Goal: Information Seeking & Learning: Compare options

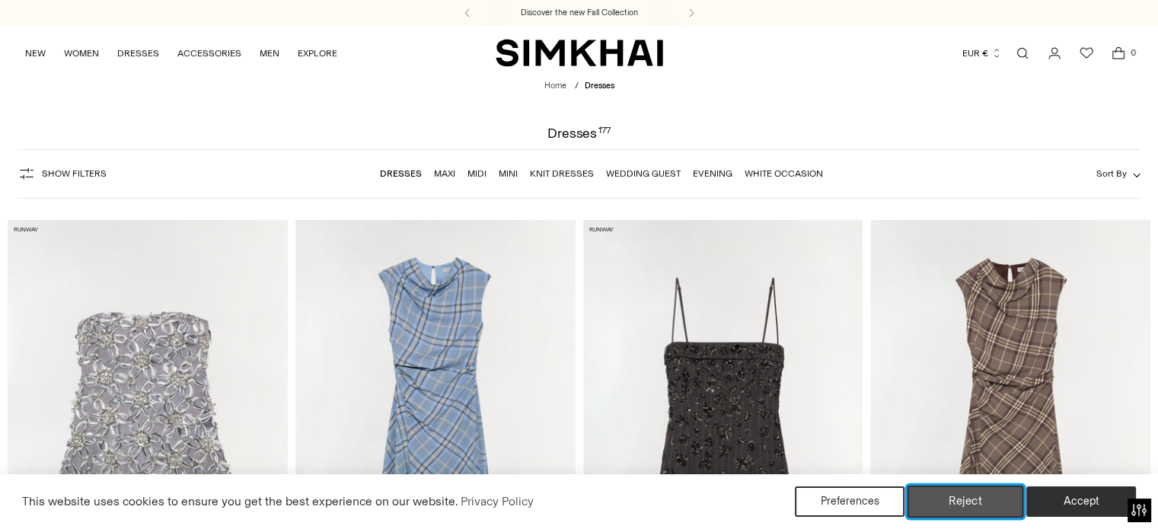
click at [965, 499] on button "Reject" at bounding box center [965, 502] width 116 height 32
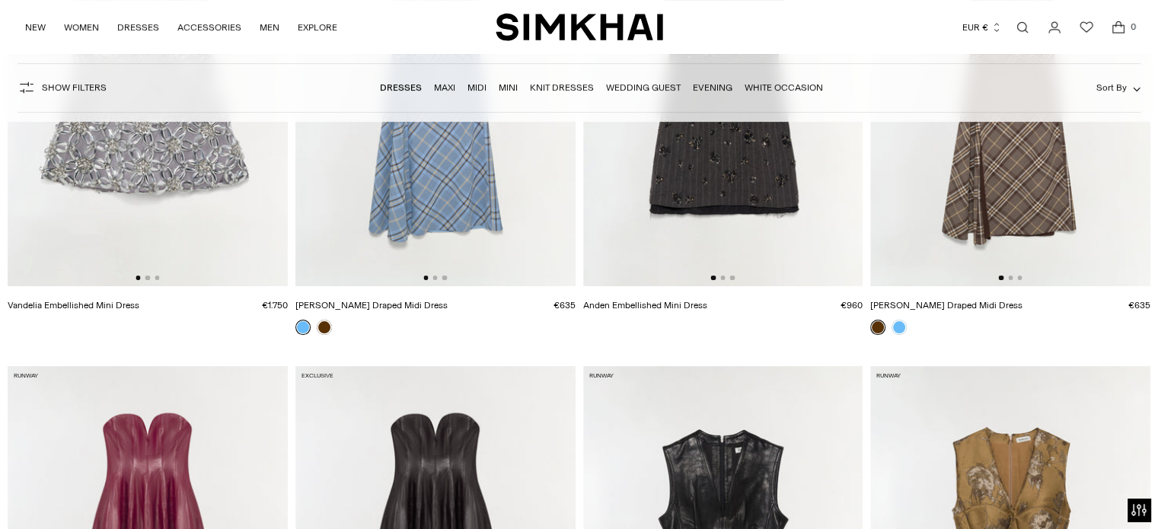
scroll to position [304, 0]
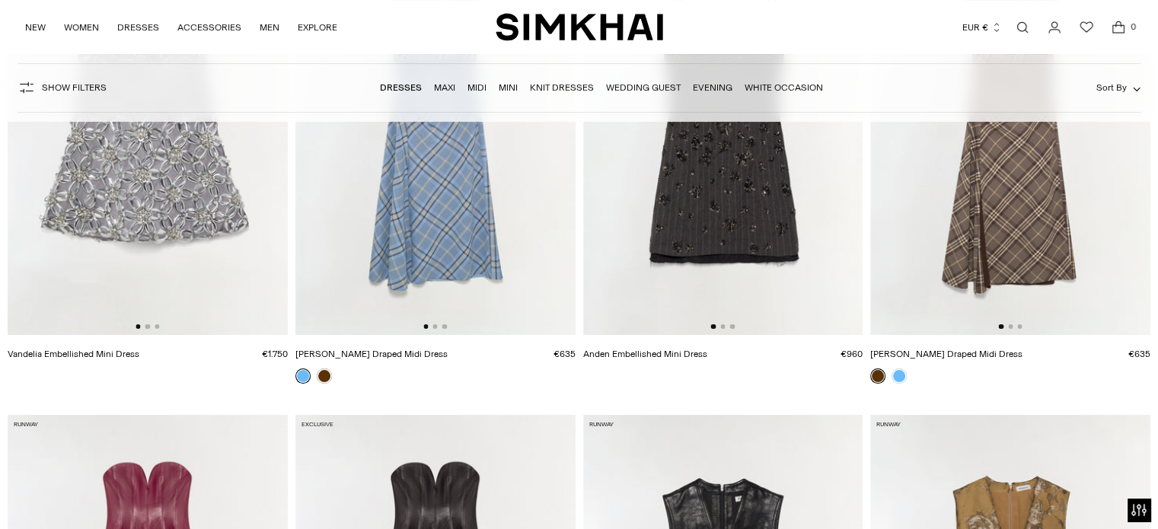
click at [406, 88] on link "Dresses" at bounding box center [401, 87] width 42 height 11
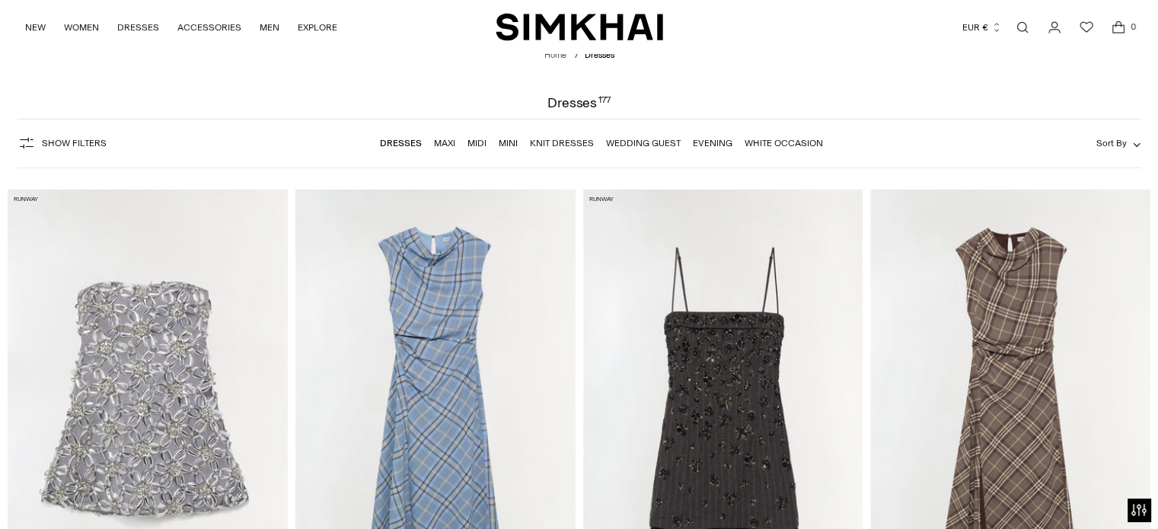
scroll to position [122, 0]
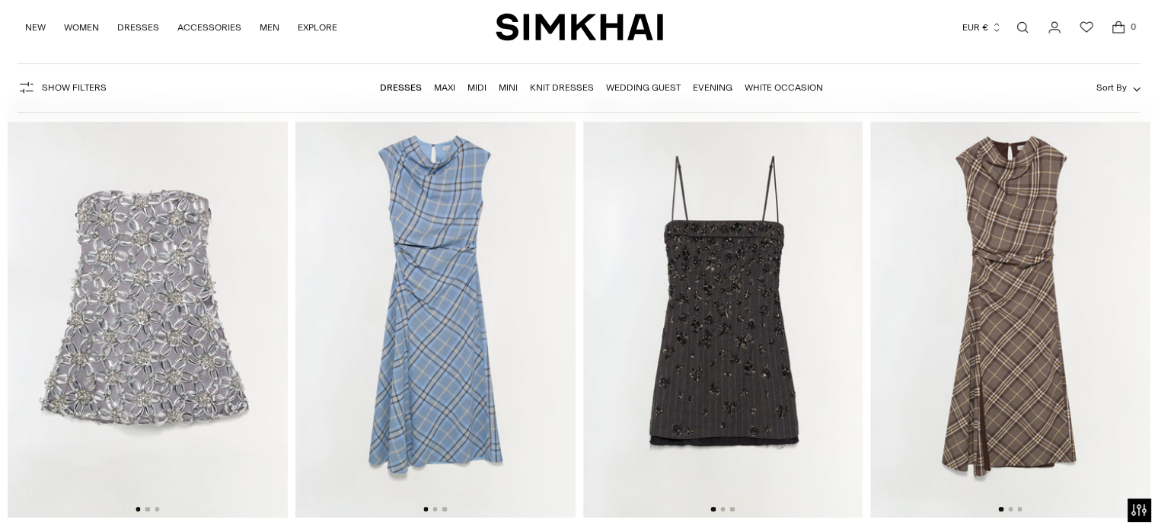
click at [444, 87] on link "Maxi" at bounding box center [444, 87] width 21 height 11
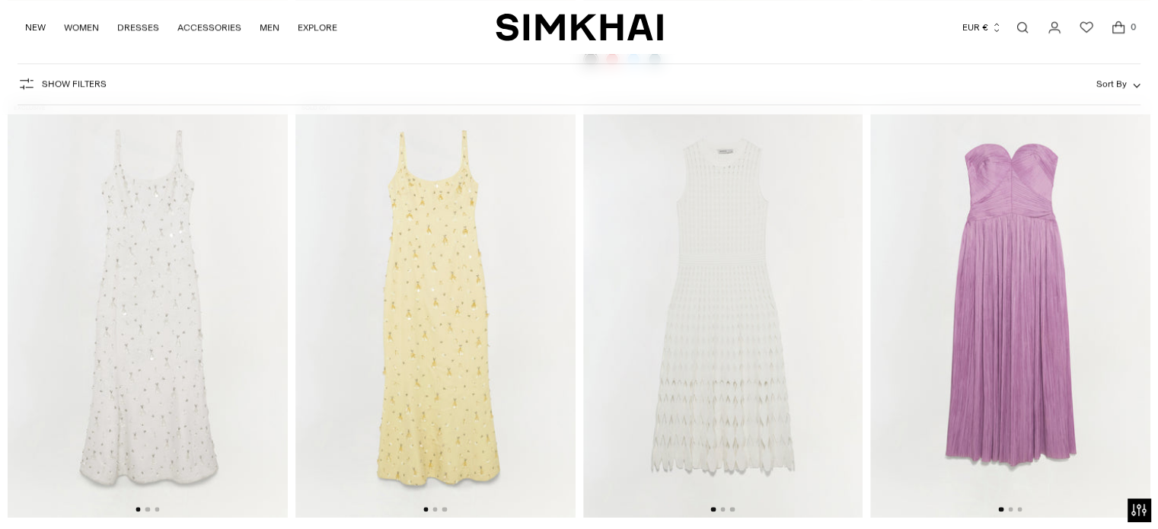
scroll to position [1644, 0]
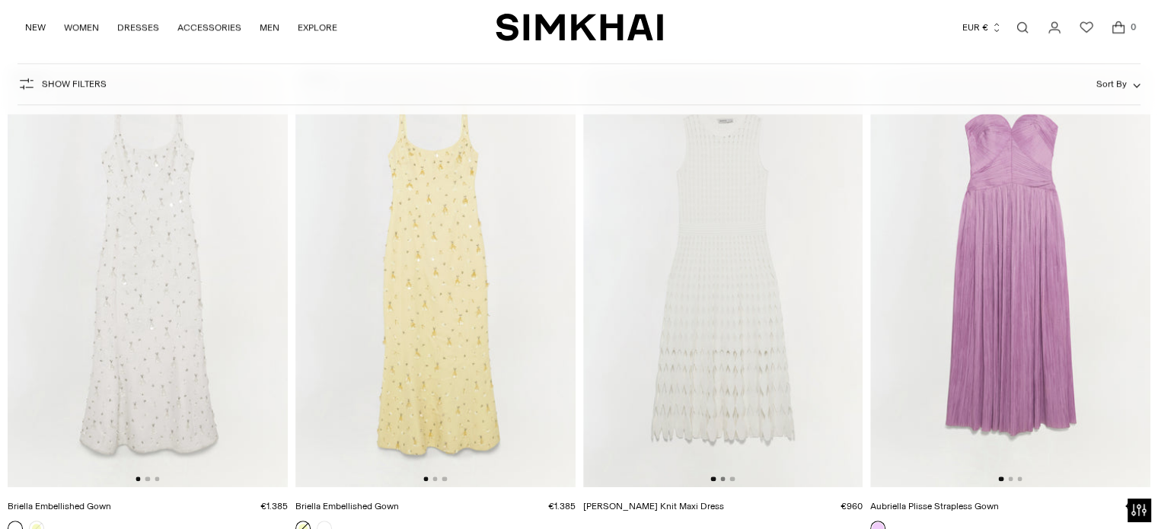
click at [722, 478] on button "Go to slide 2" at bounding box center [722, 478] width 5 height 5
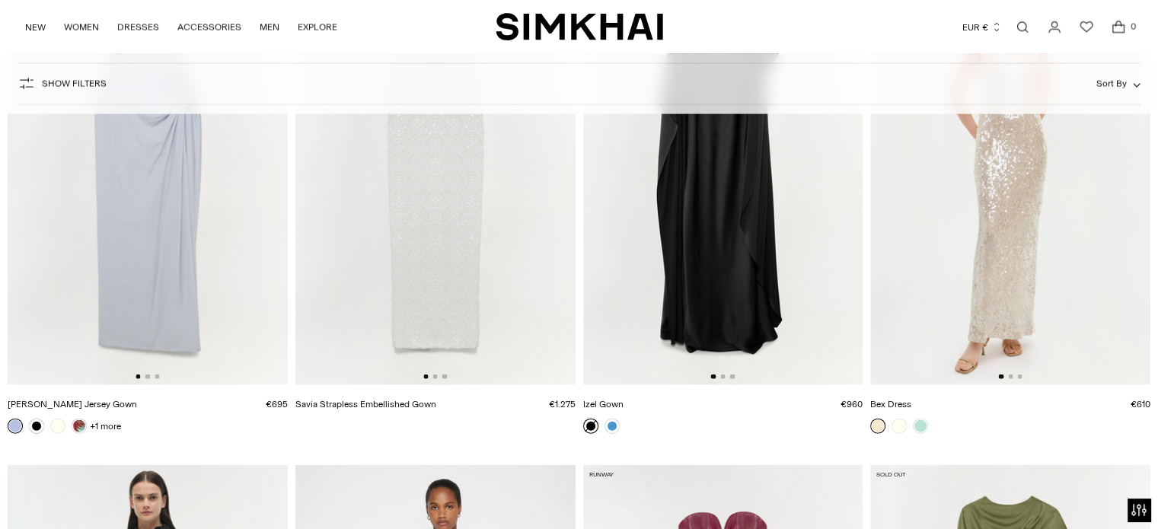
scroll to position [3227, 0]
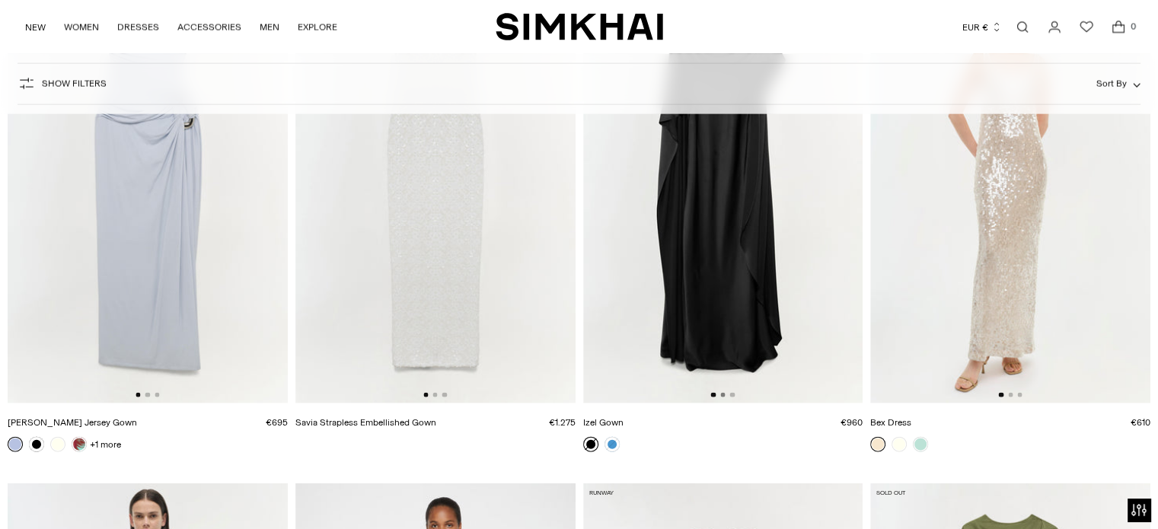
click at [721, 393] on button "Go to slide 2" at bounding box center [722, 395] width 5 height 5
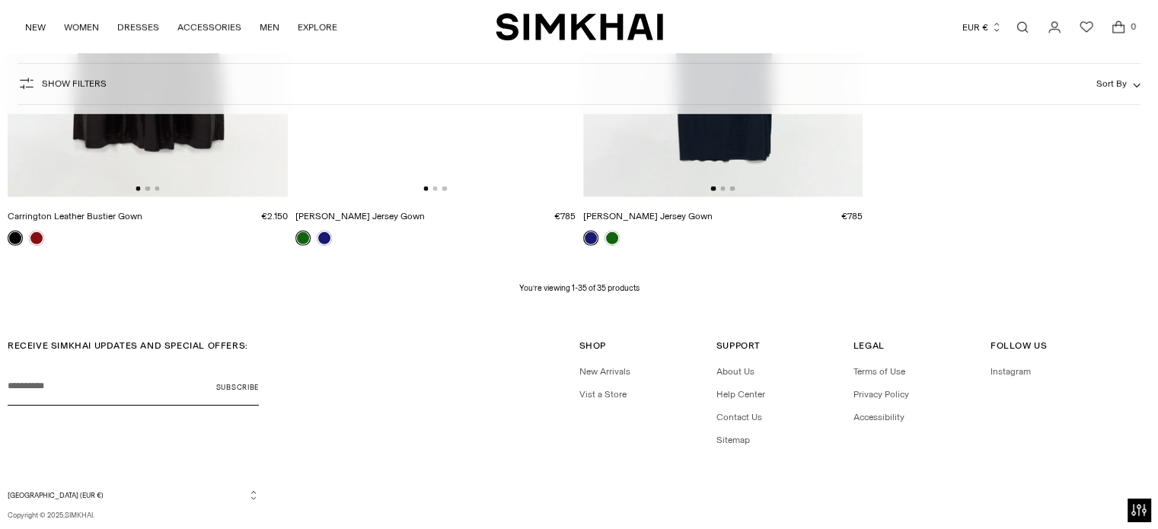
scroll to position [4473, 0]
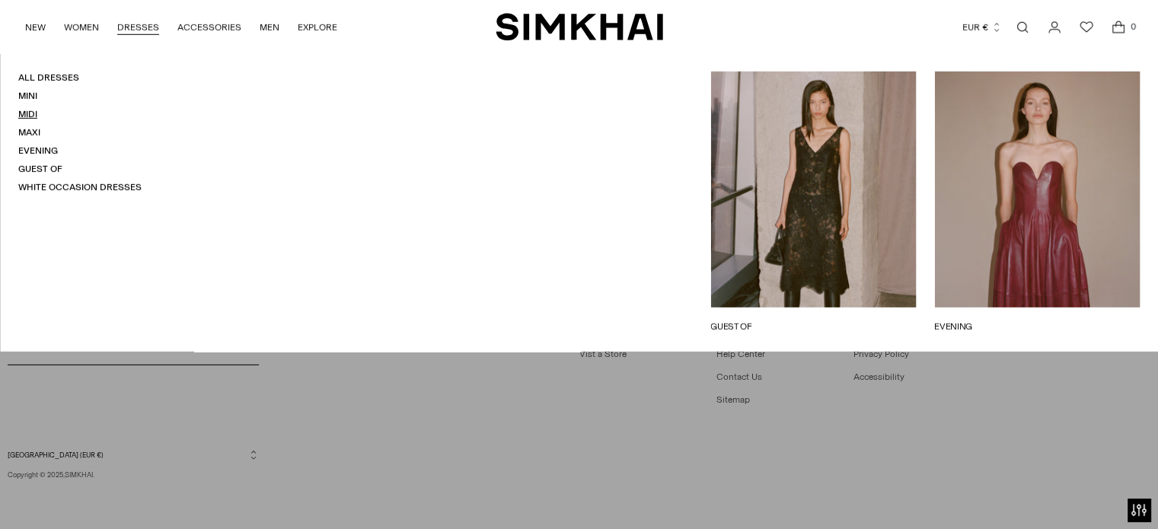
click at [28, 113] on link "Midi" at bounding box center [27, 114] width 19 height 11
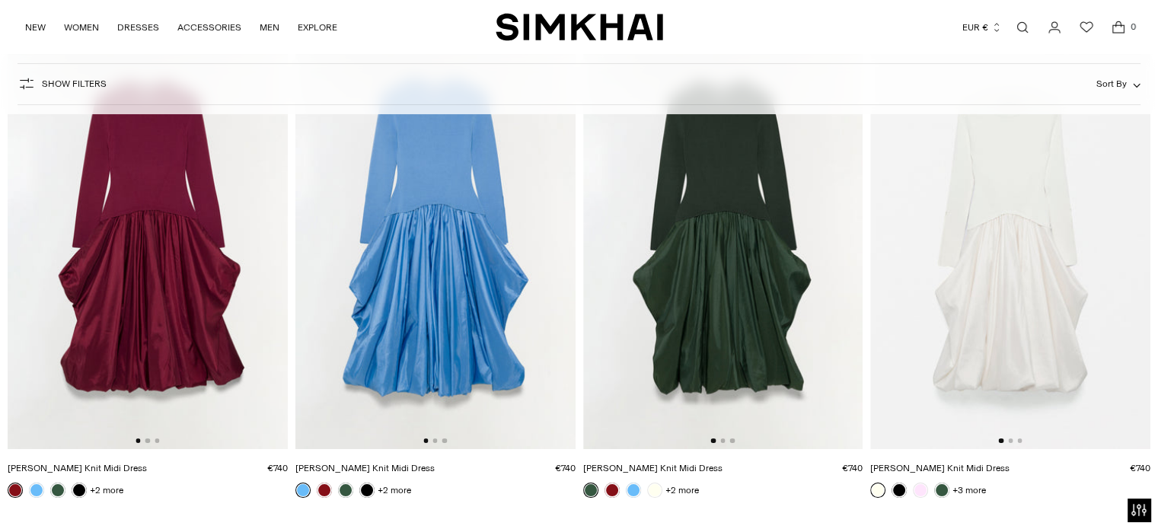
scroll to position [213, 0]
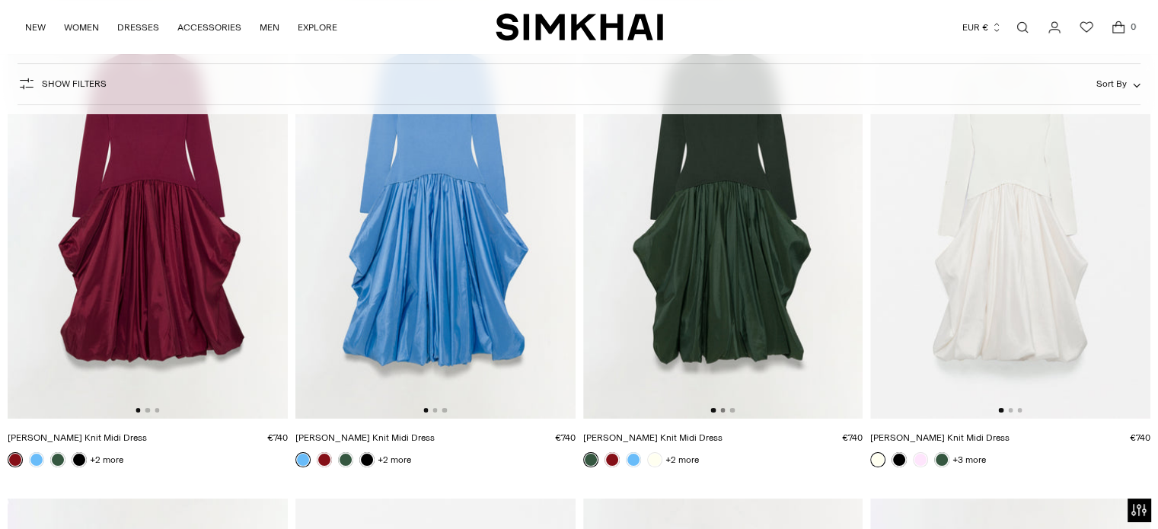
click at [724, 410] on button "Go to slide 2" at bounding box center [722, 410] width 5 height 5
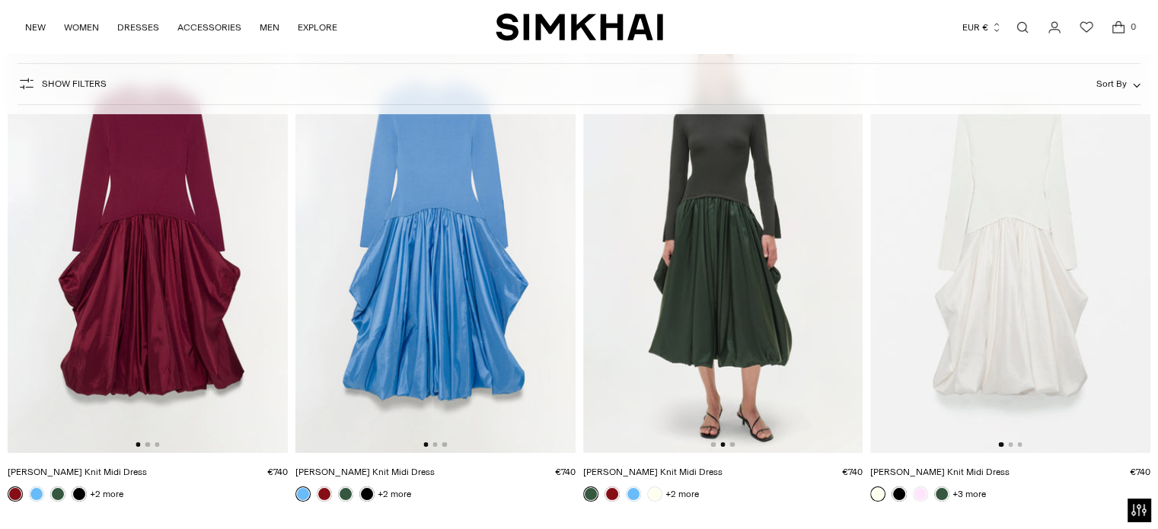
scroll to position [183, 0]
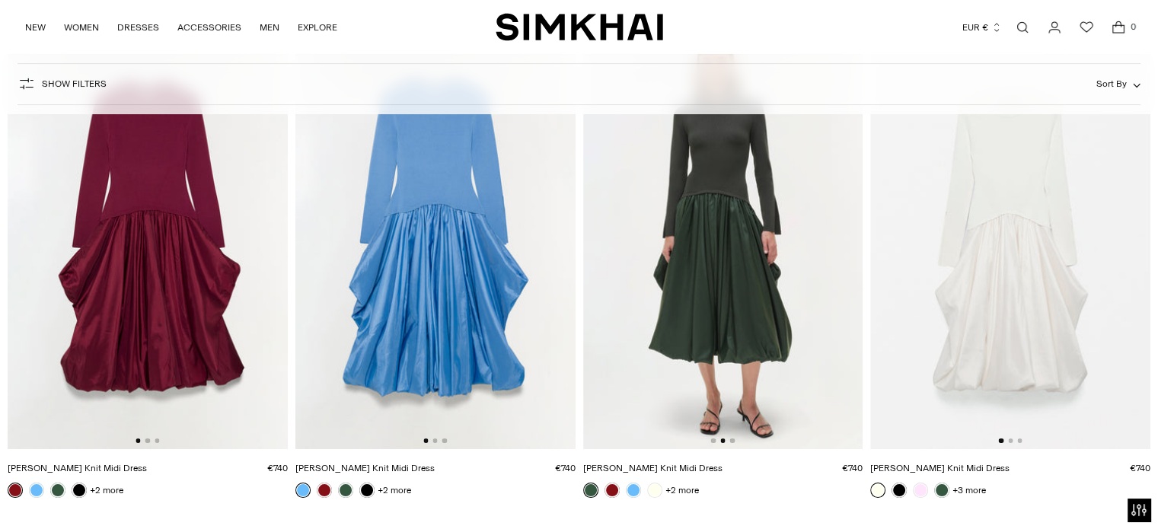
click at [1008, 439] on div at bounding box center [1010, 440] width 24 height 5
click at [1010, 441] on button "Go to slide 2" at bounding box center [1010, 440] width 5 height 5
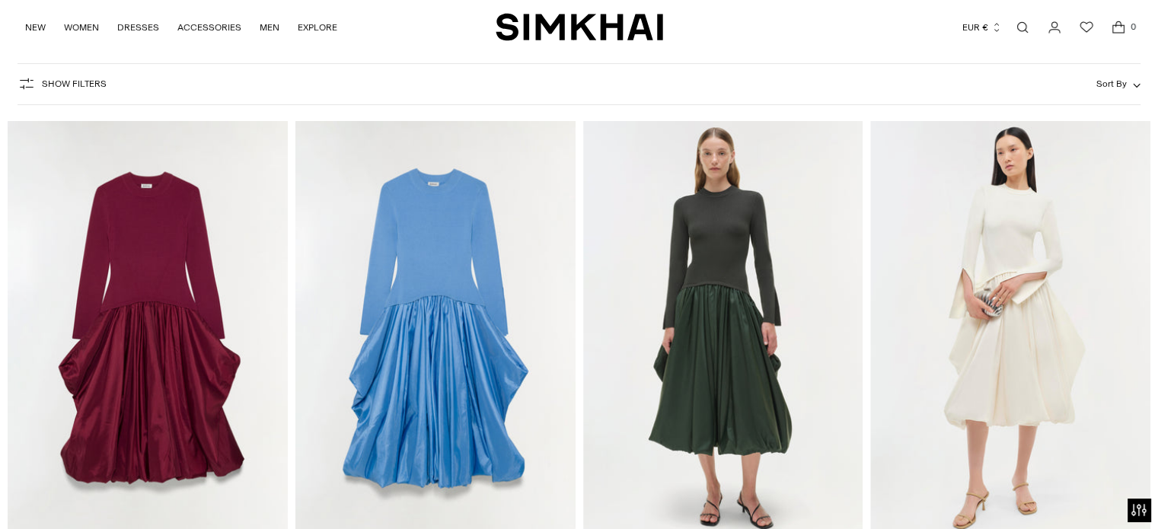
scroll to position [122, 0]
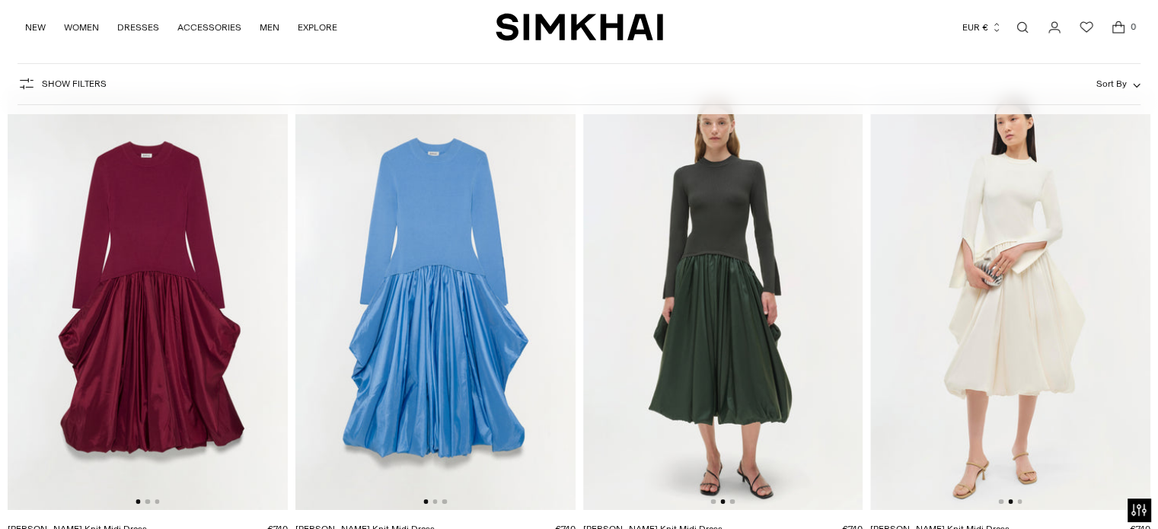
click at [1010, 441] on img at bounding box center [1010, 301] width 280 height 420
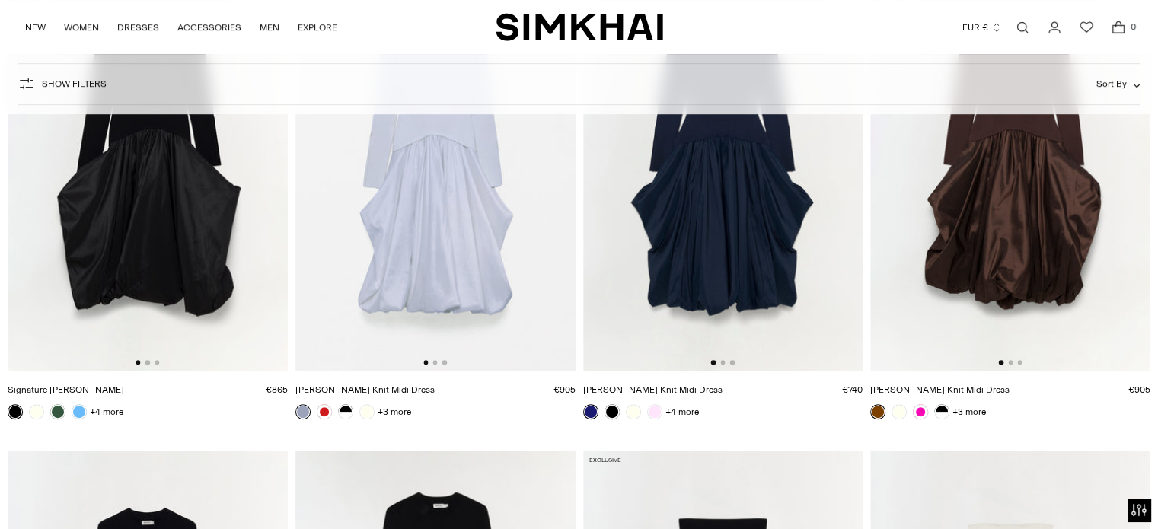
scroll to position [791, 0]
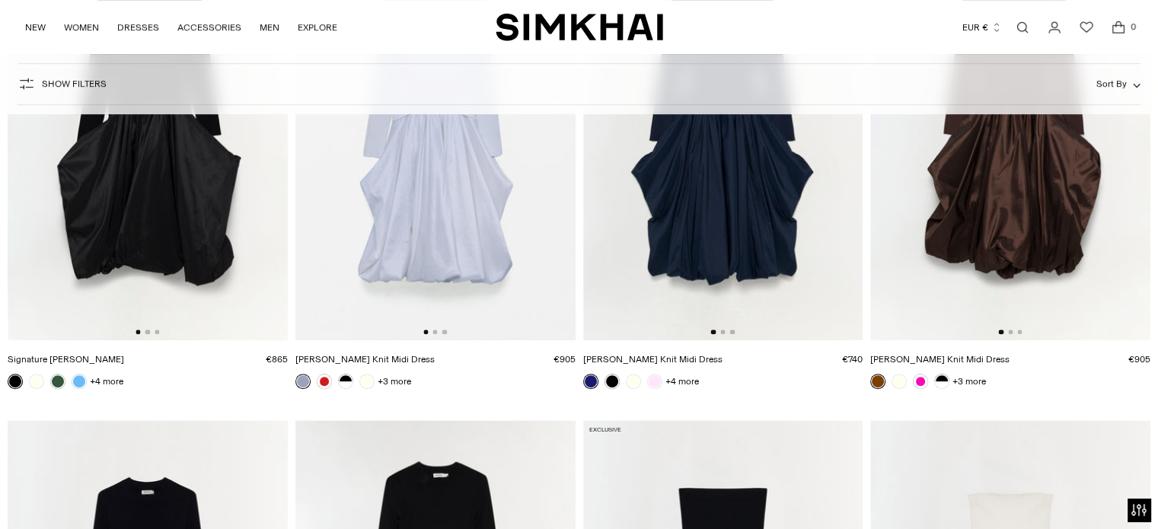
click at [408, 241] on img at bounding box center [435, 130] width 280 height 420
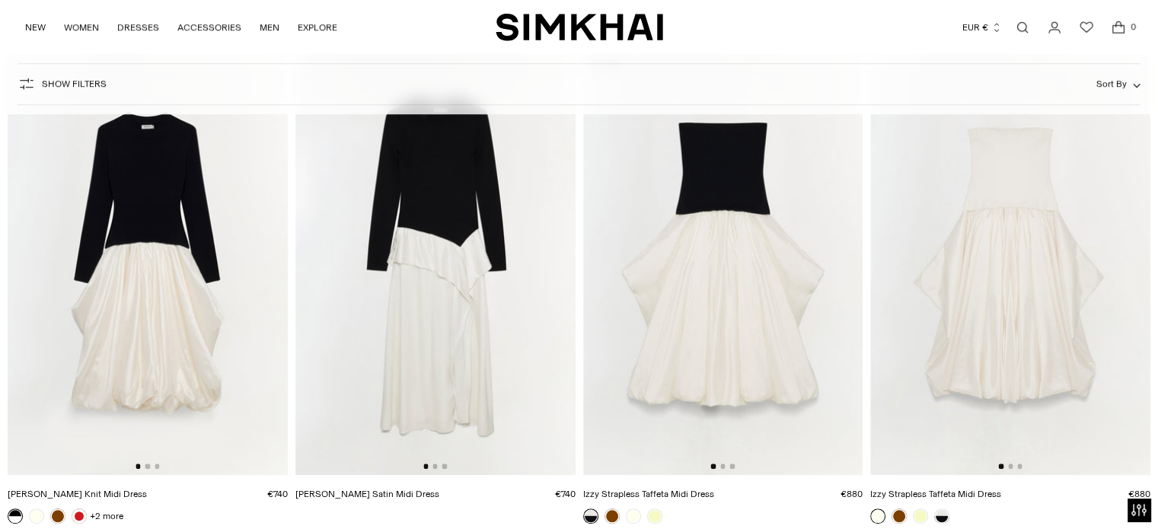
scroll to position [1126, 0]
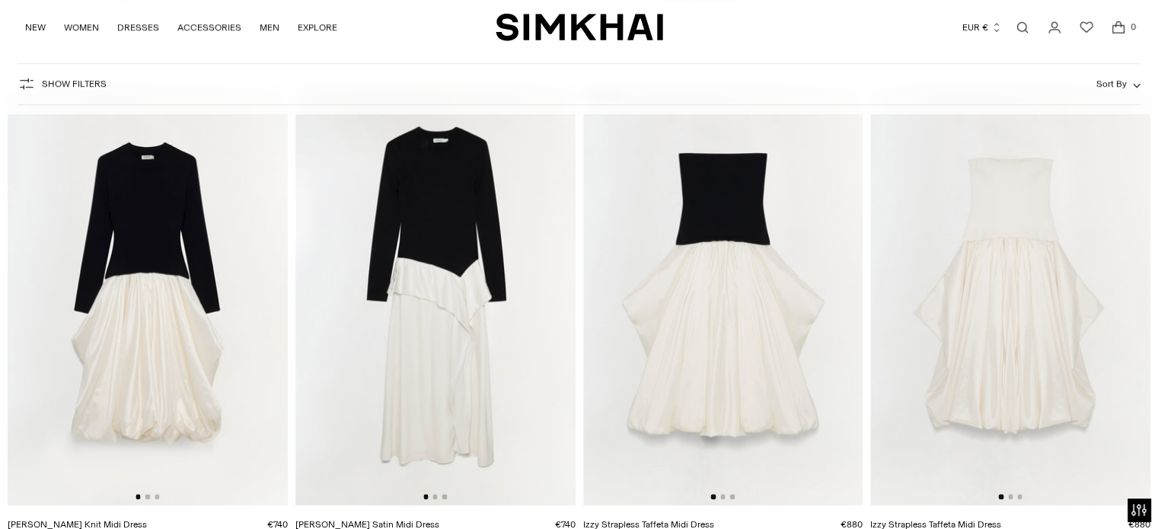
click at [178, 270] on img at bounding box center [148, 295] width 280 height 420
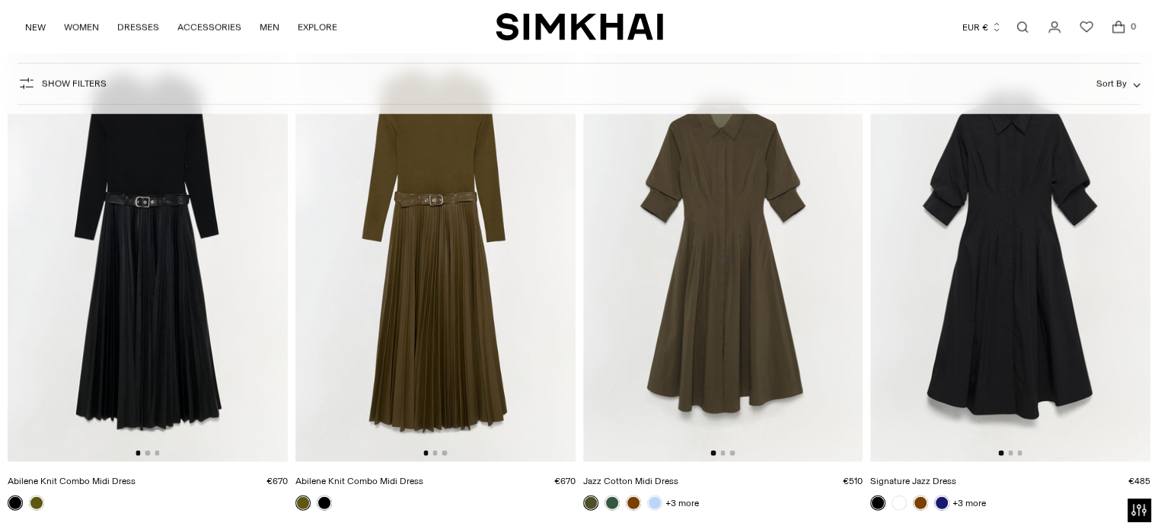
scroll to position [3623, 0]
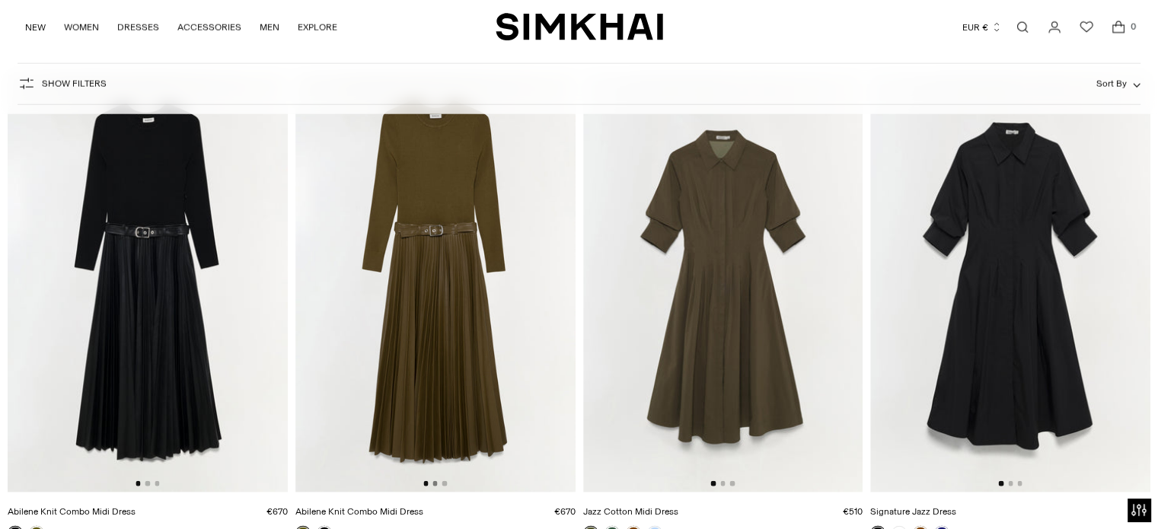
click at [433, 483] on button "Go to slide 2" at bounding box center [434, 483] width 5 height 5
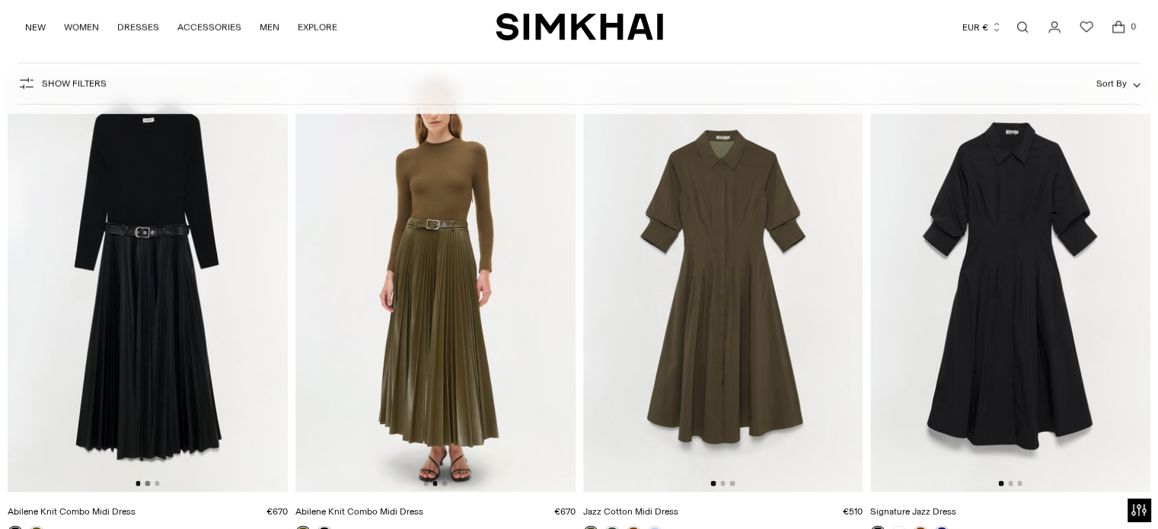
click at [147, 482] on button "Go to slide 2" at bounding box center [147, 483] width 5 height 5
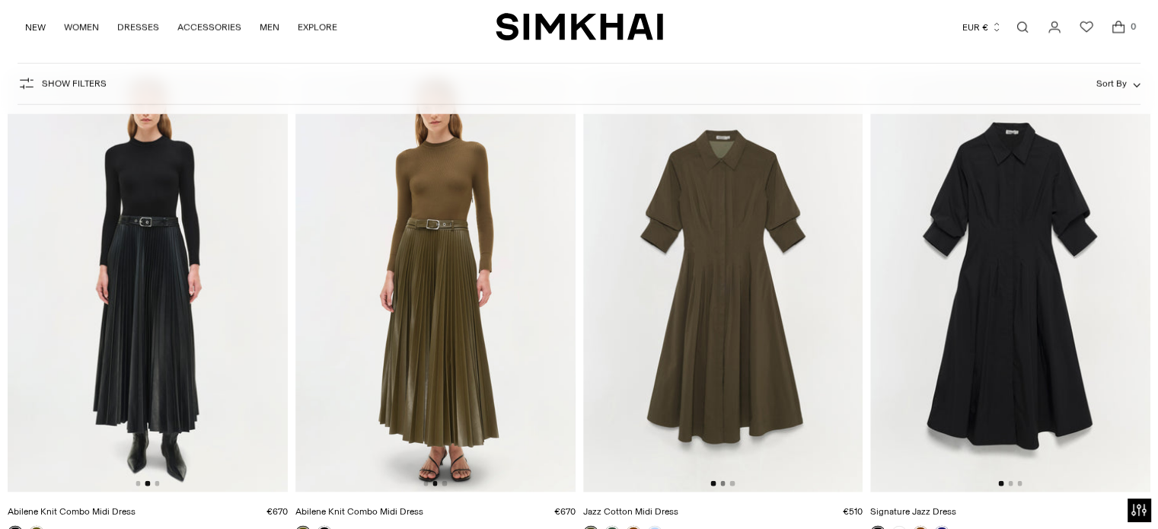
click at [721, 481] on button "Go to slide 2" at bounding box center [722, 483] width 5 height 5
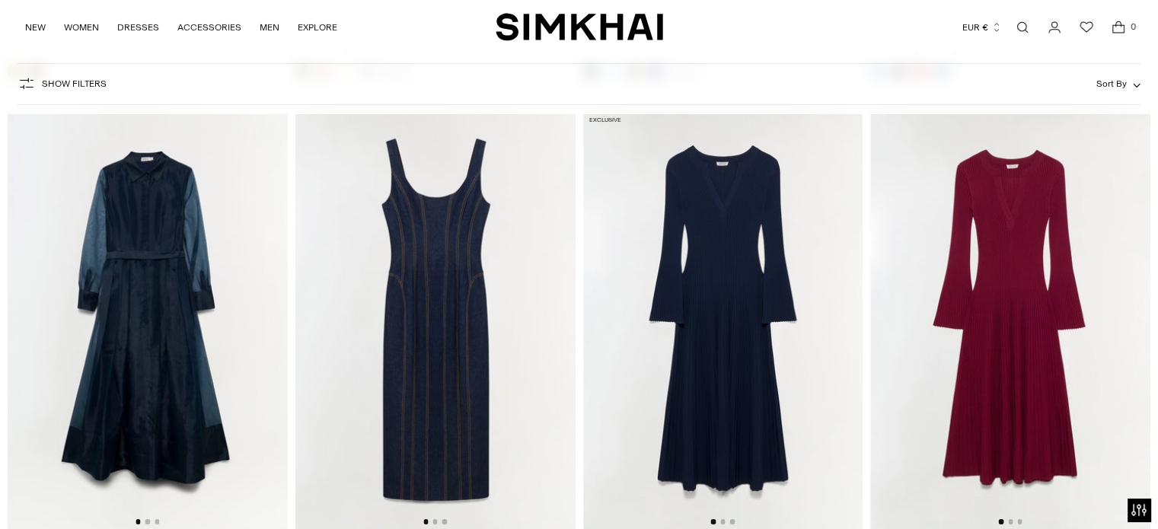
scroll to position [5114, 0]
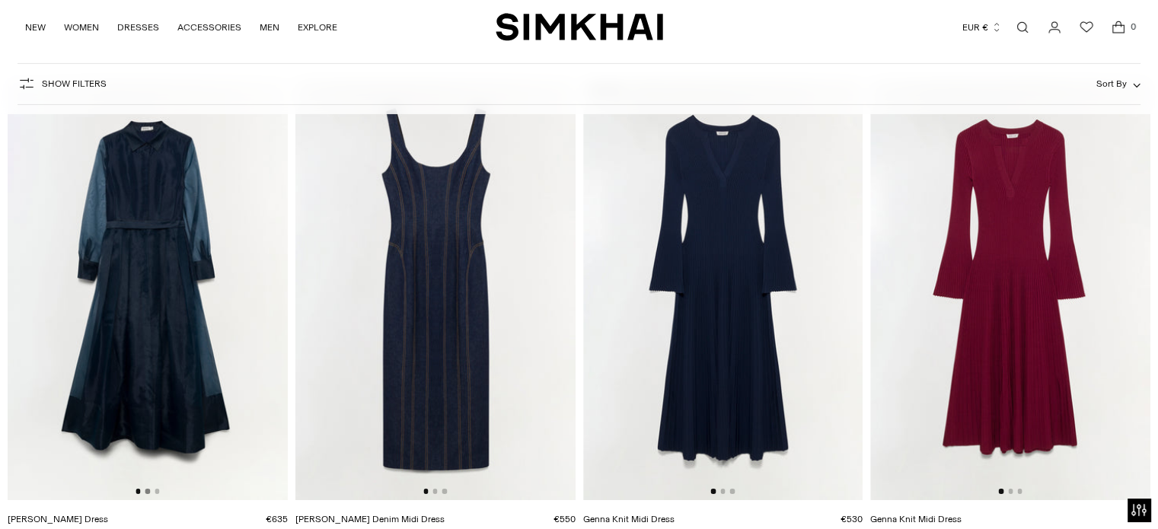
click at [146, 491] on button "Go to slide 2" at bounding box center [147, 491] width 5 height 5
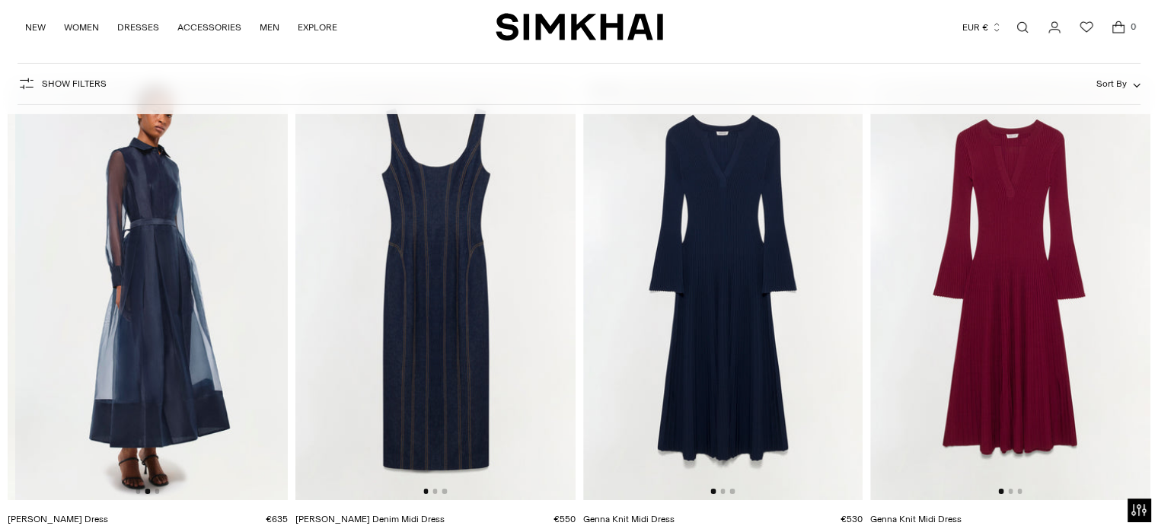
scroll to position [0, 280]
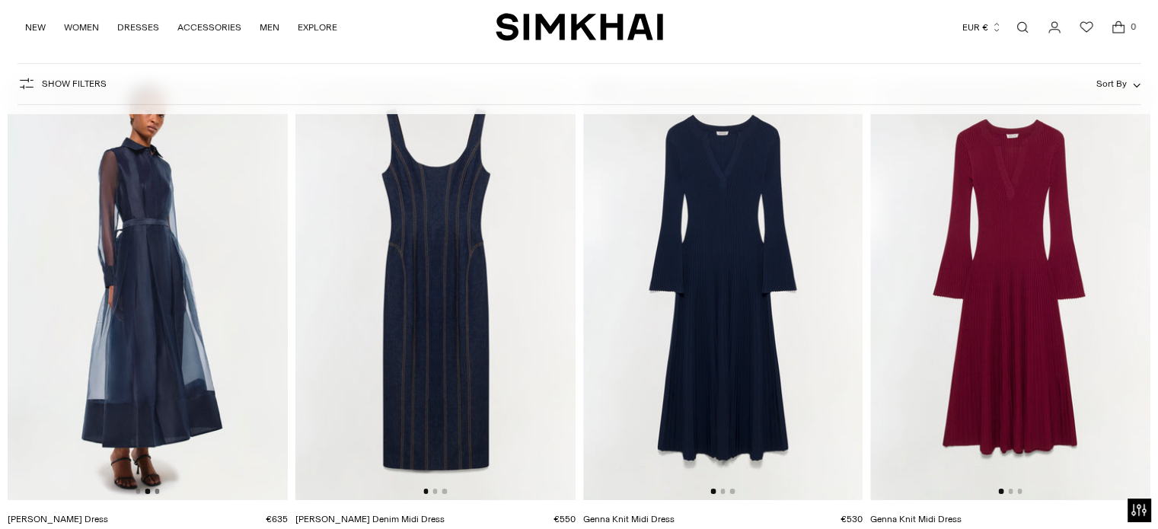
click at [156, 491] on button "Go to slide 3" at bounding box center [156, 491] width 5 height 5
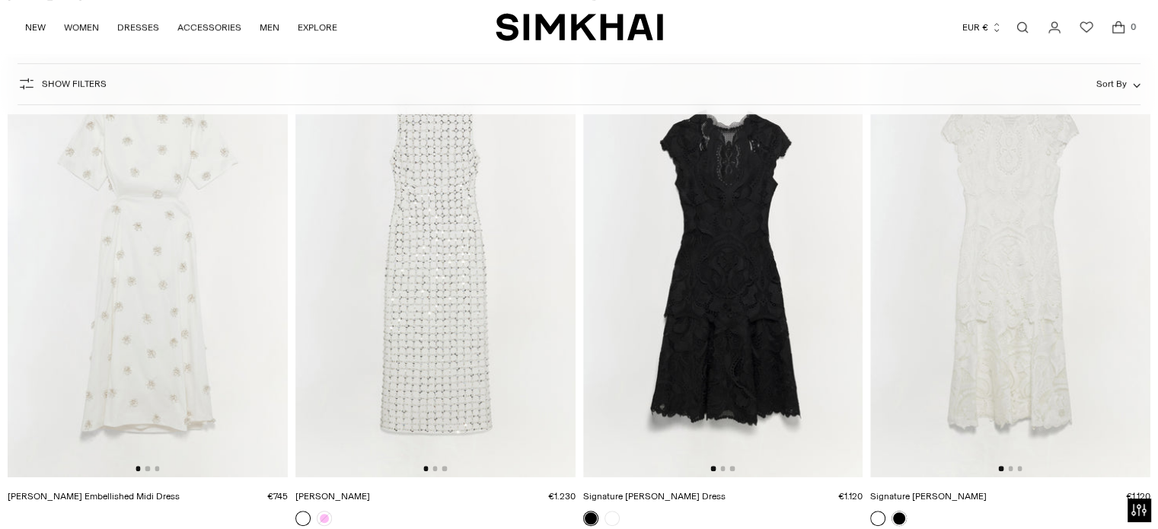
scroll to position [6606, 0]
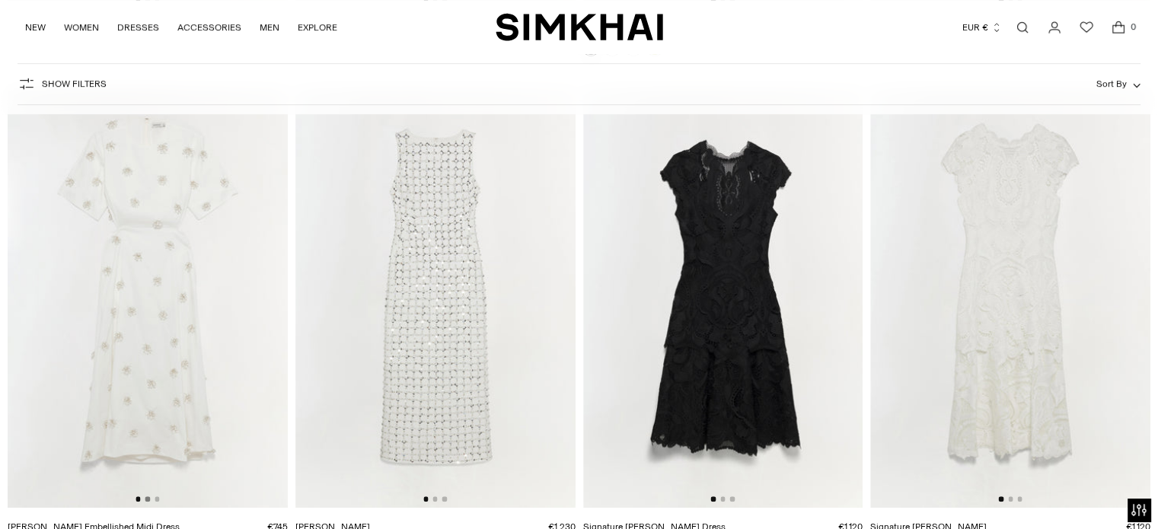
click at [148, 499] on button "Go to slide 2" at bounding box center [147, 498] width 5 height 5
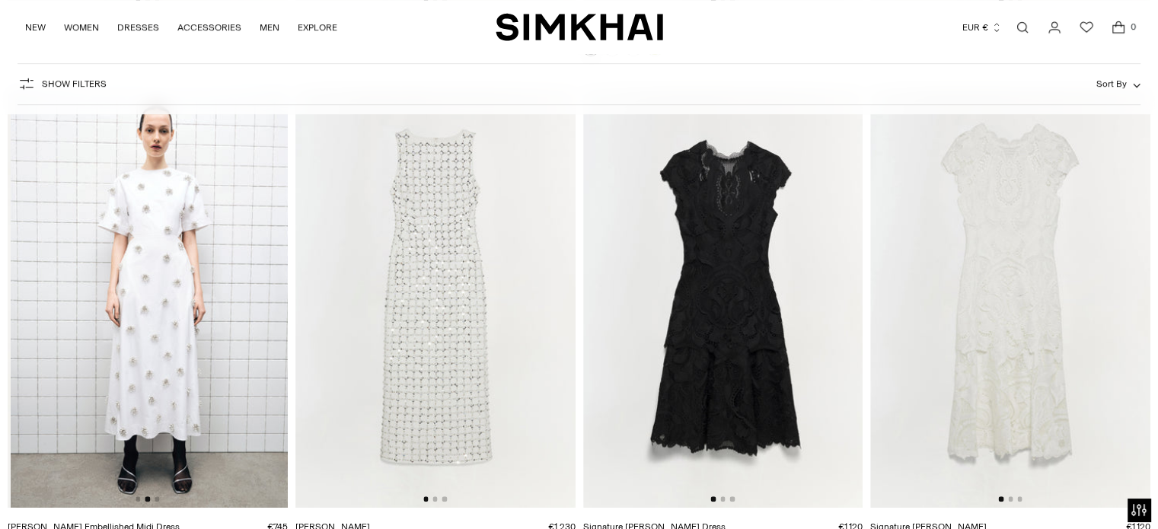
scroll to position [0, 280]
click at [155, 499] on button "Go to slide 3" at bounding box center [156, 498] width 5 height 5
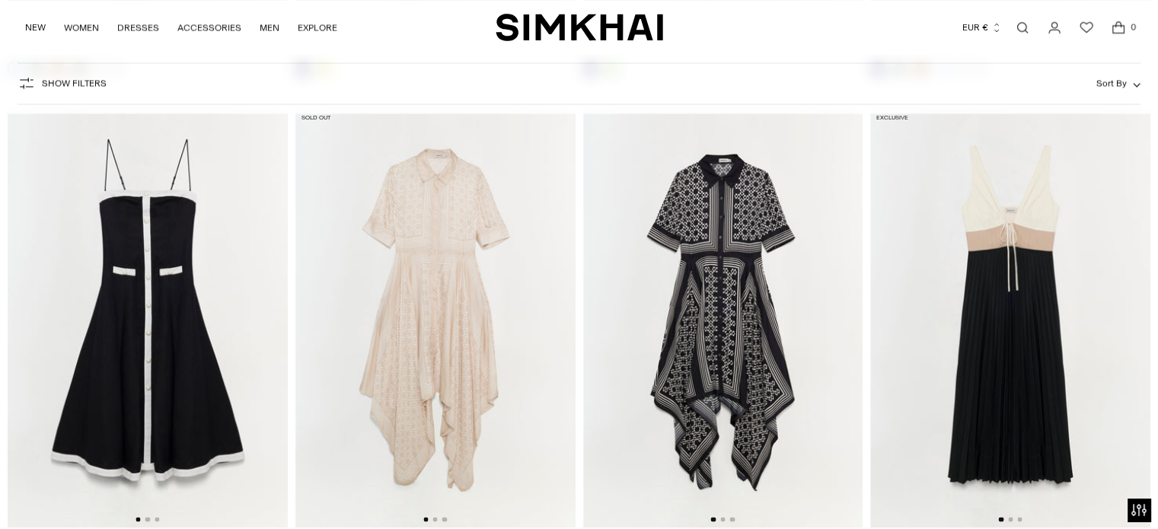
scroll to position [8615, 0]
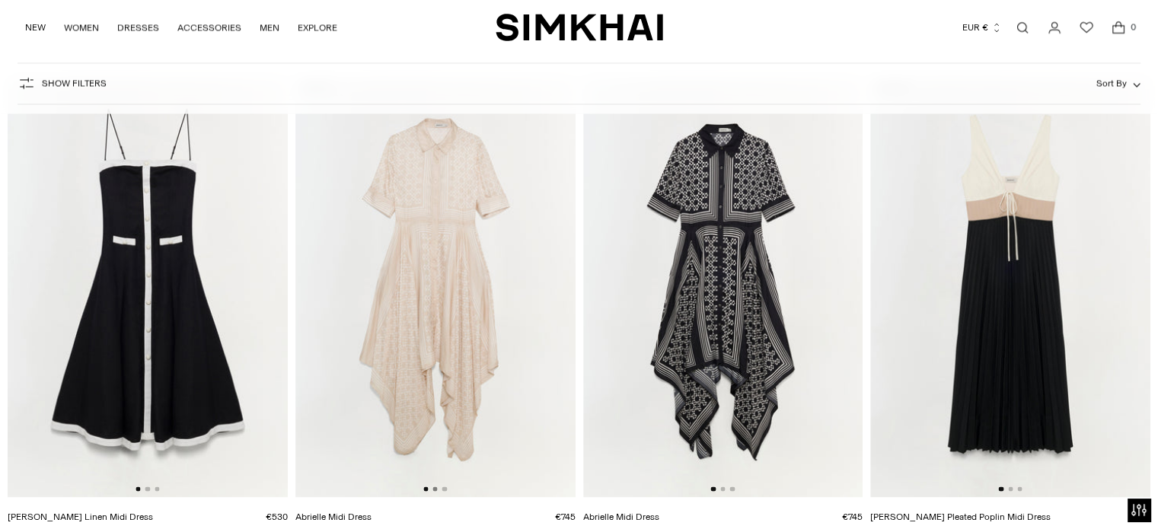
click at [437, 487] on button "Go to slide 2" at bounding box center [434, 488] width 5 height 5
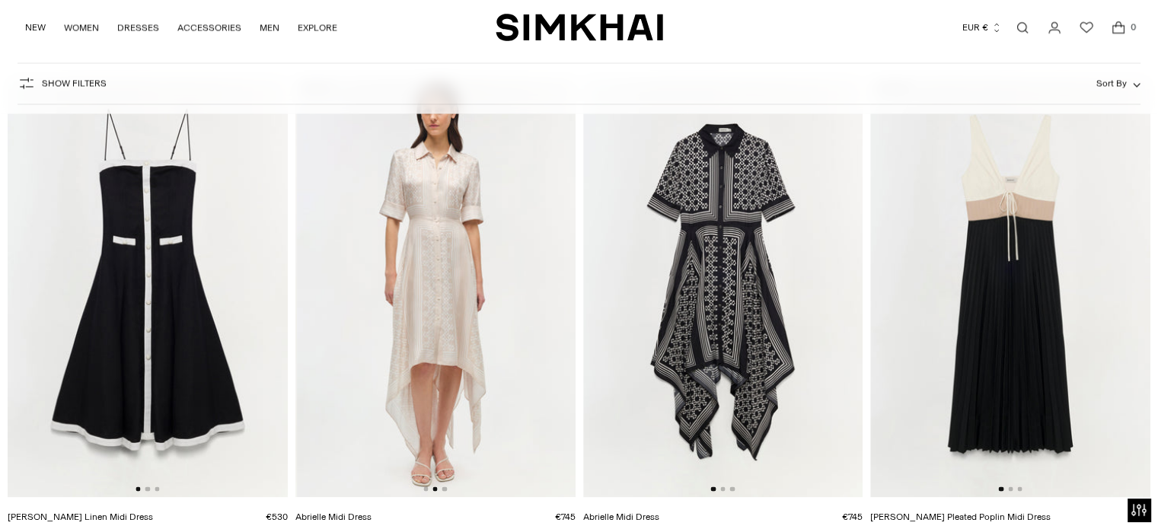
scroll to position [0, 280]
click at [444, 486] on button "Go to slide 3" at bounding box center [444, 488] width 5 height 5
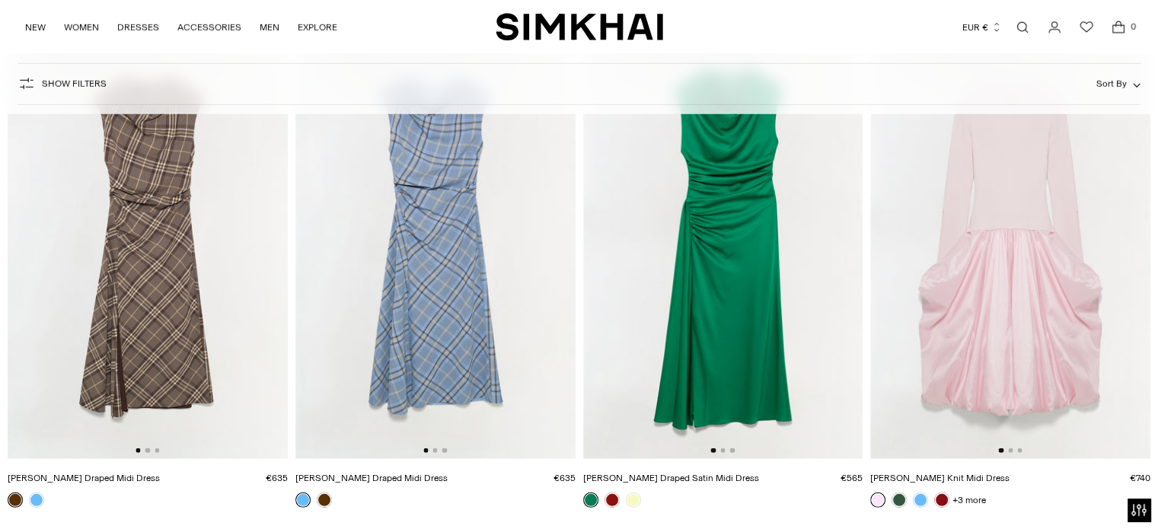
scroll to position [10107, 0]
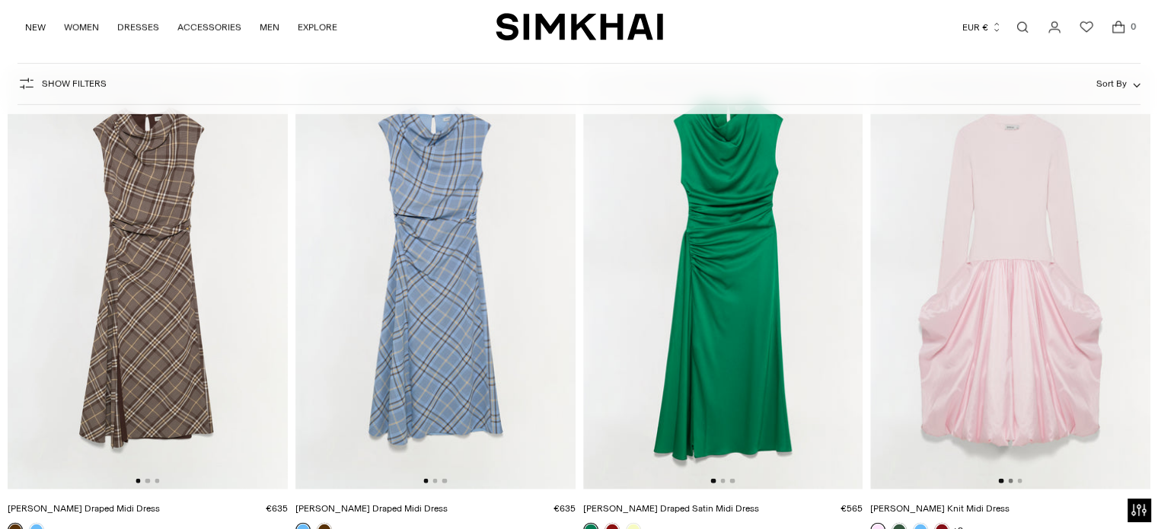
click at [1011, 480] on button "Go to slide 2" at bounding box center [1010, 481] width 5 height 5
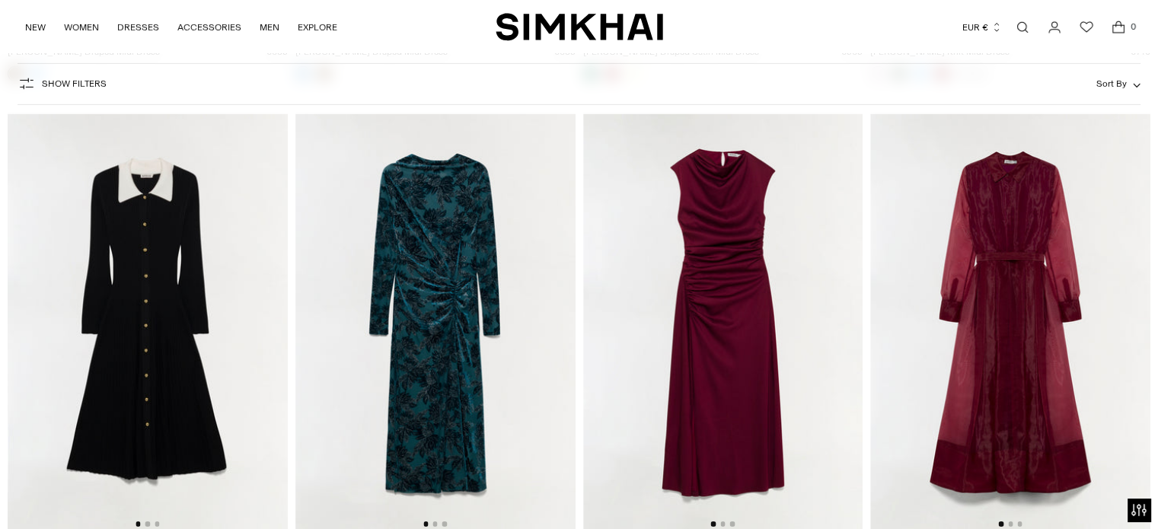
scroll to position [10594, 0]
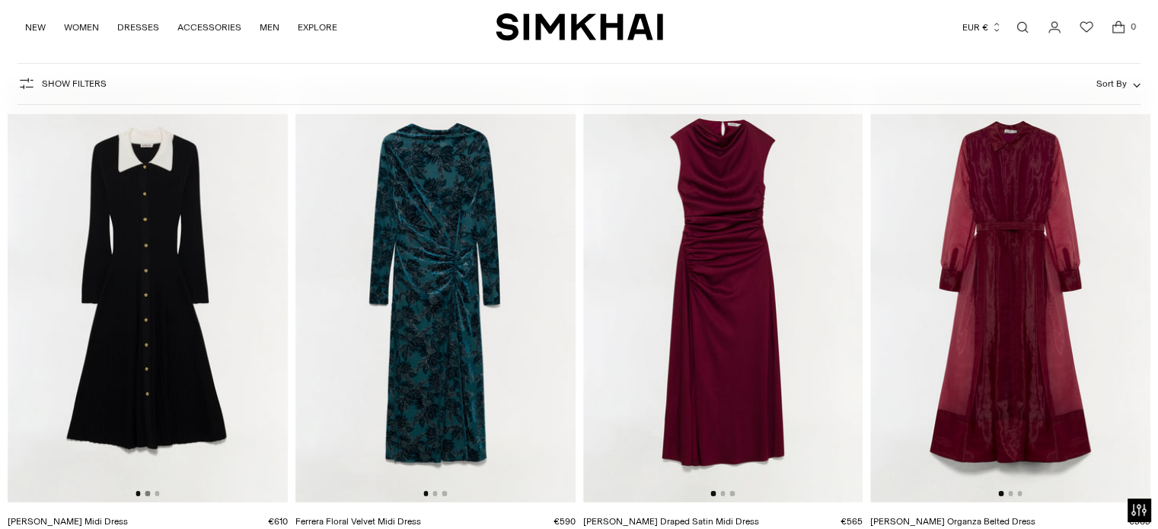
click at [148, 494] on button "Go to slide 2" at bounding box center [147, 493] width 5 height 5
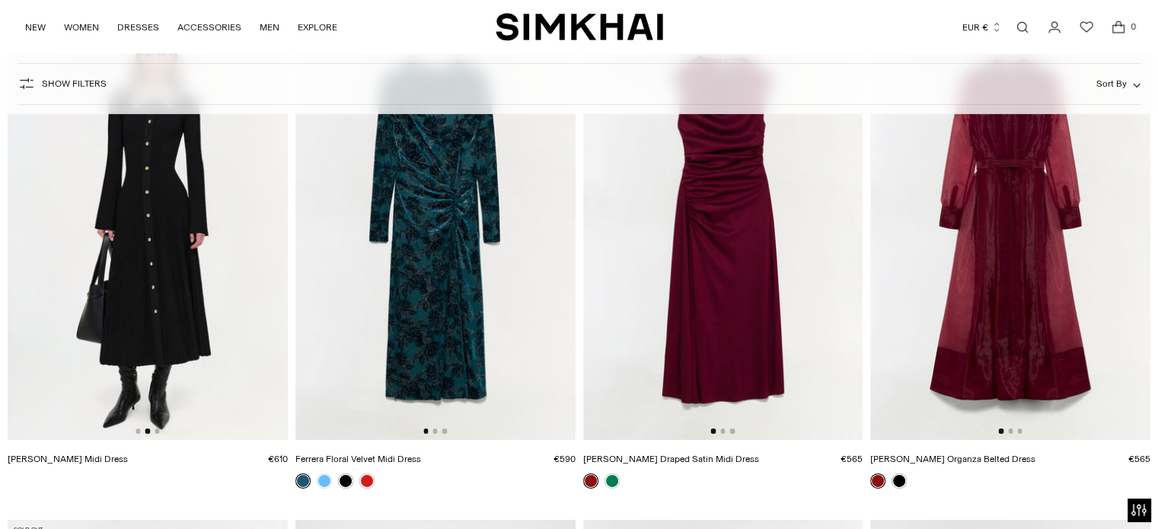
scroll to position [10655, 0]
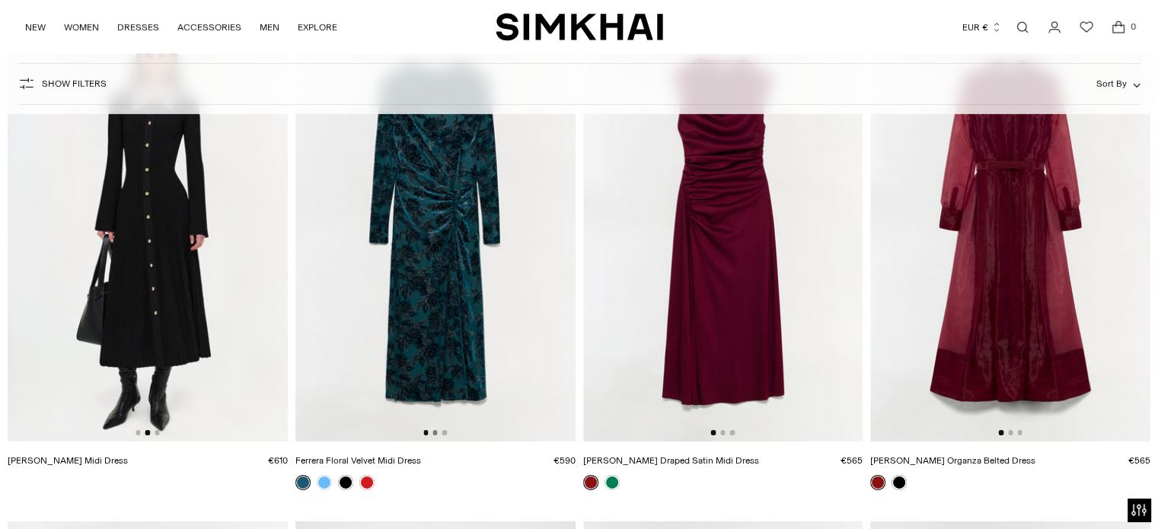
click at [435, 432] on button "Go to slide 2" at bounding box center [434, 432] width 5 height 5
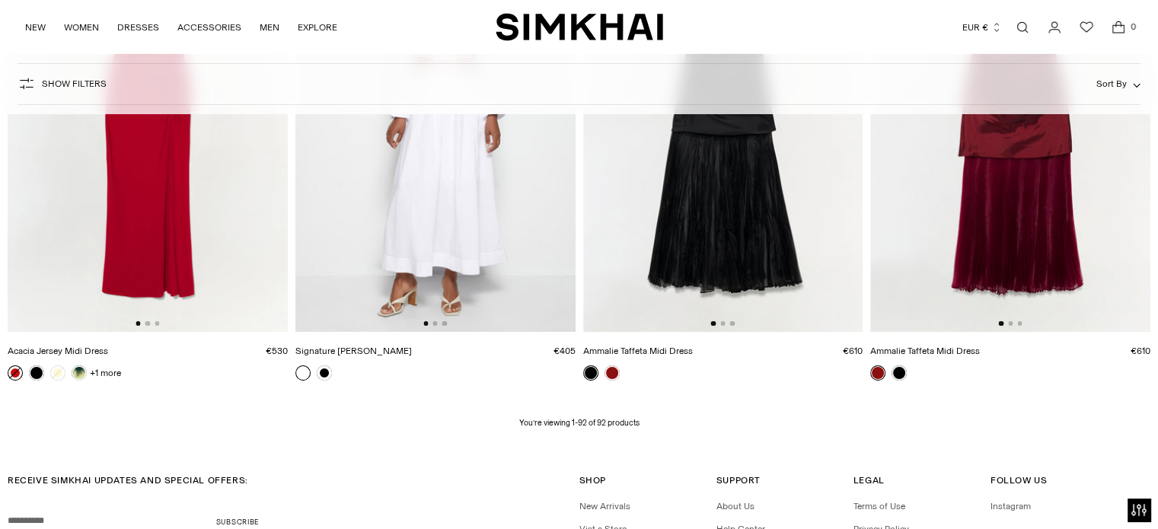
scroll to position [11438, 0]
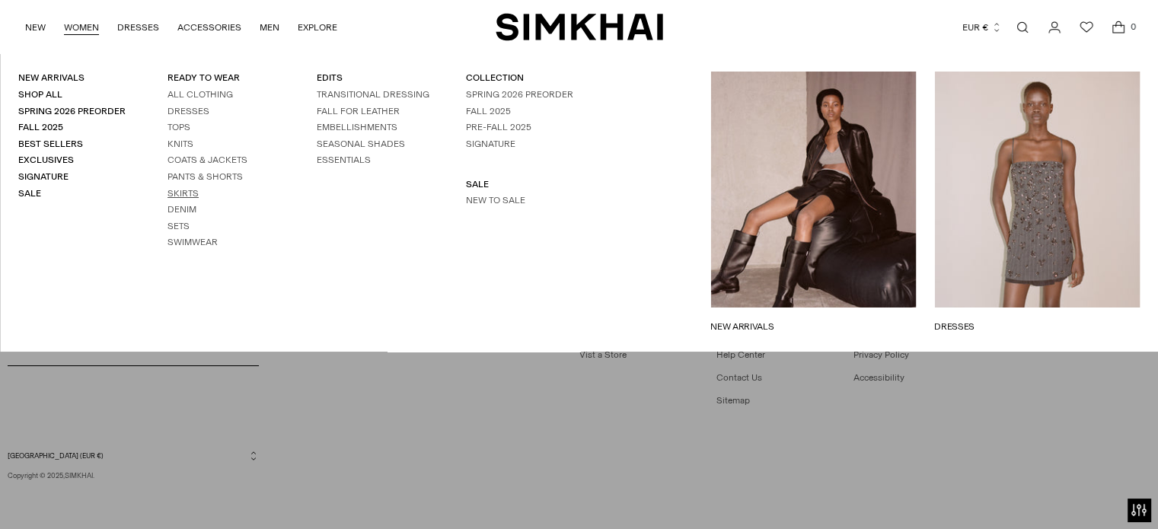
click at [186, 196] on link "Skirts" at bounding box center [182, 193] width 31 height 11
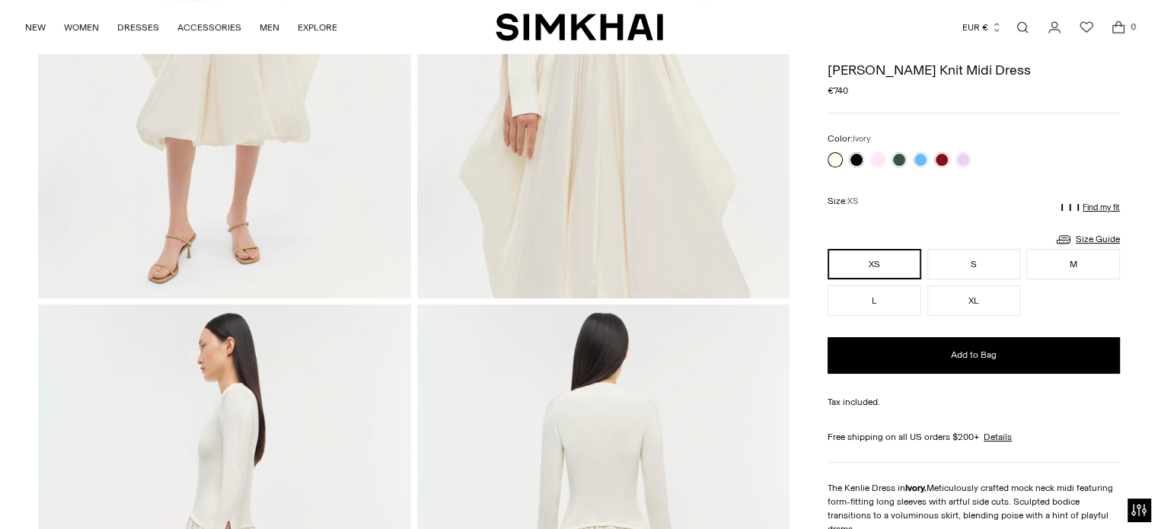
scroll to position [304, 0]
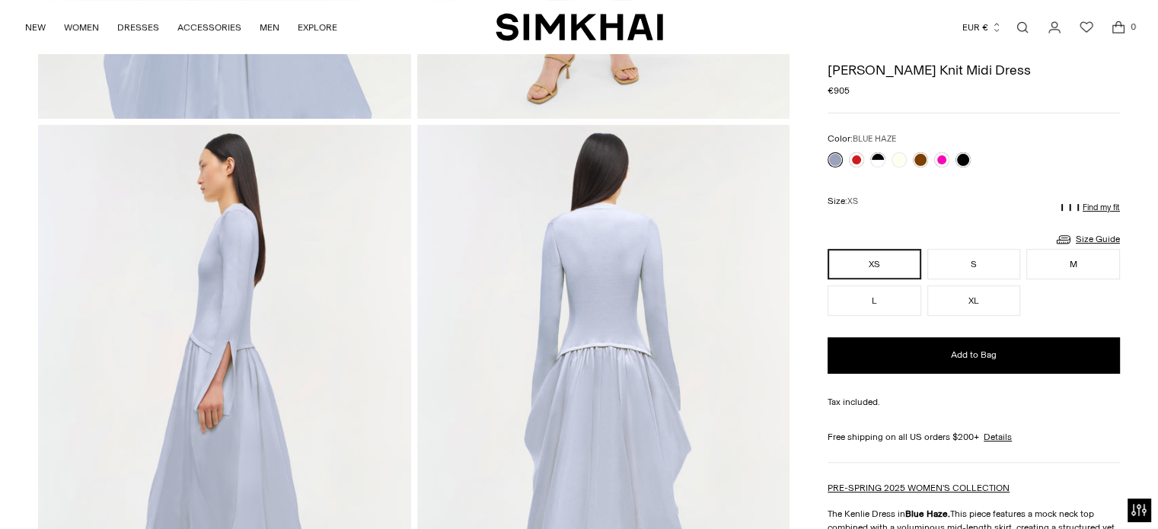
scroll to position [548, 0]
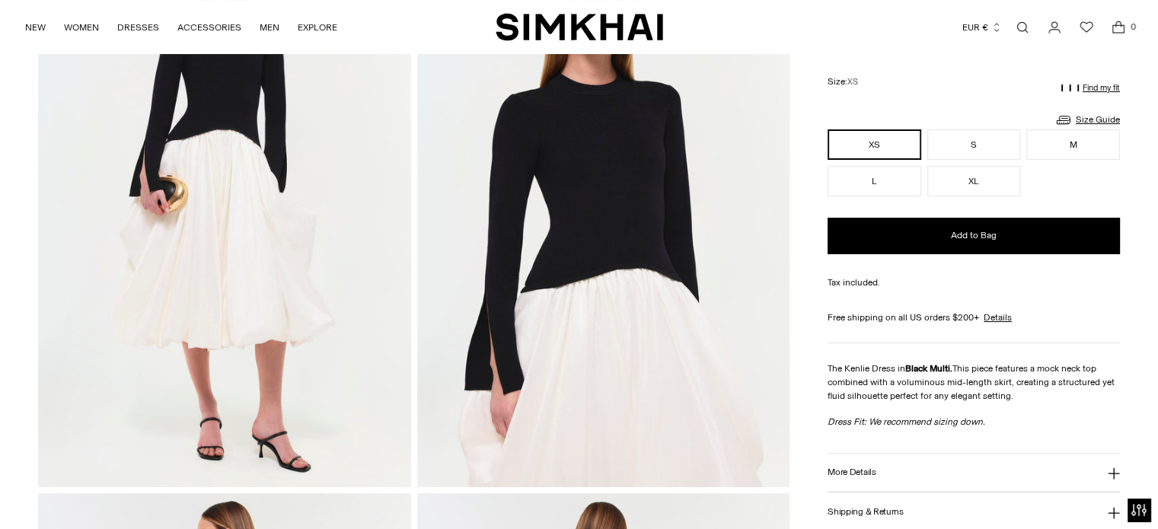
scroll to position [152, 0]
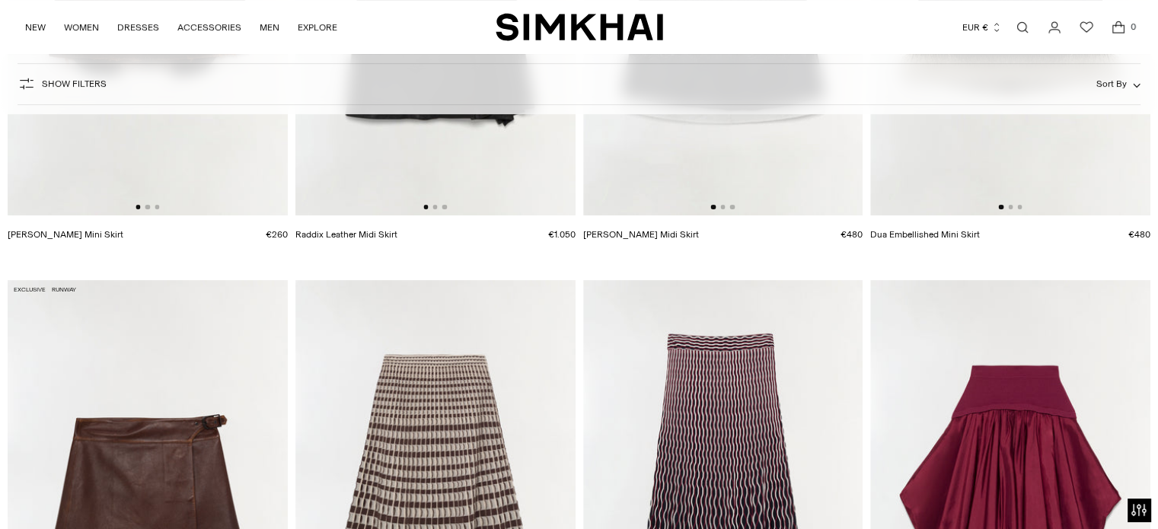
scroll to position [599, 0]
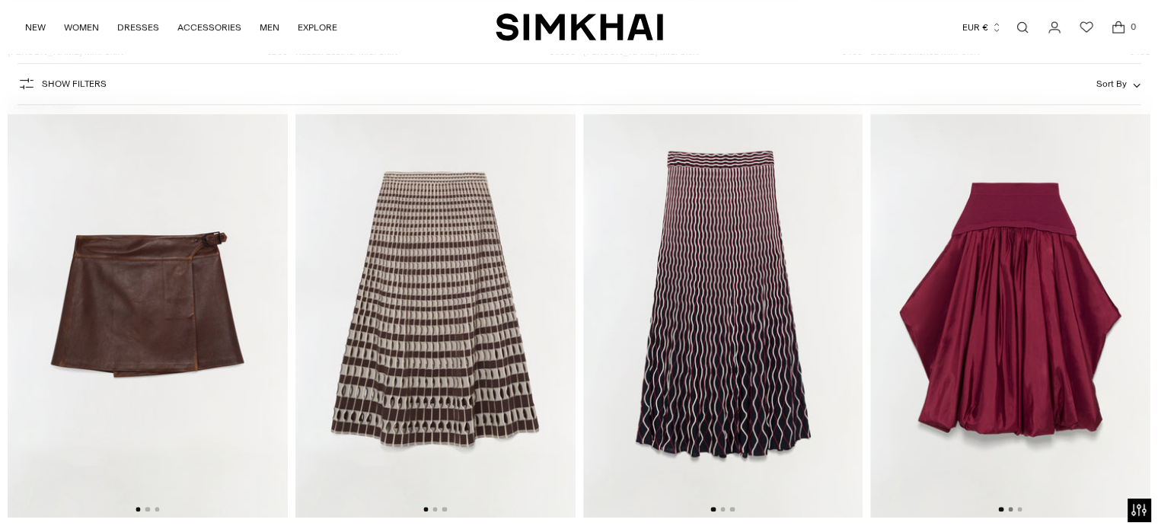
click at [1010, 510] on button "Go to slide 2" at bounding box center [1010, 509] width 5 height 5
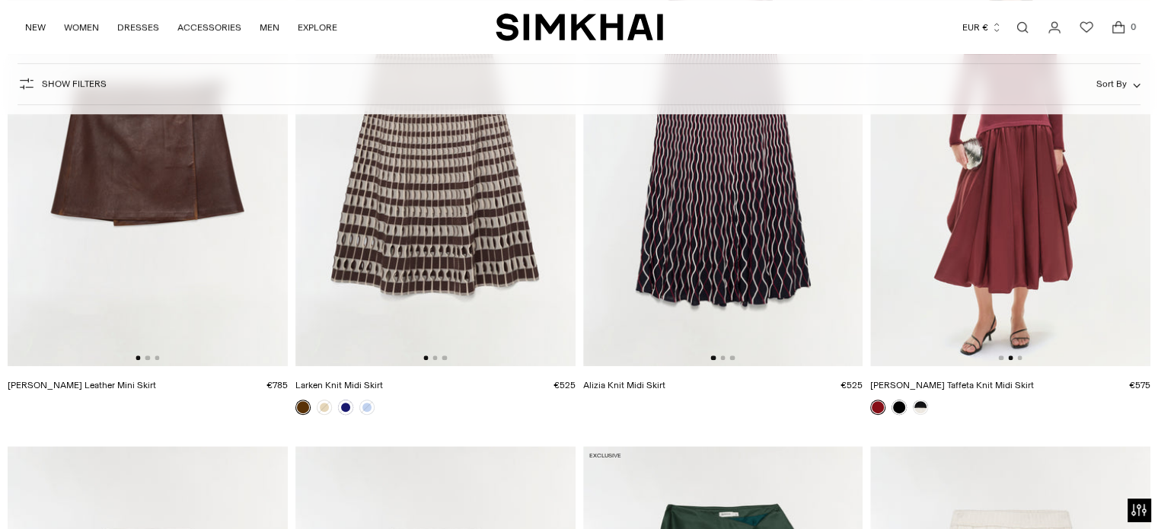
scroll to position [751, 0]
click at [431, 355] on div at bounding box center [435, 357] width 24 height 5
click at [435, 358] on button "Go to slide 2" at bounding box center [434, 357] width 5 height 5
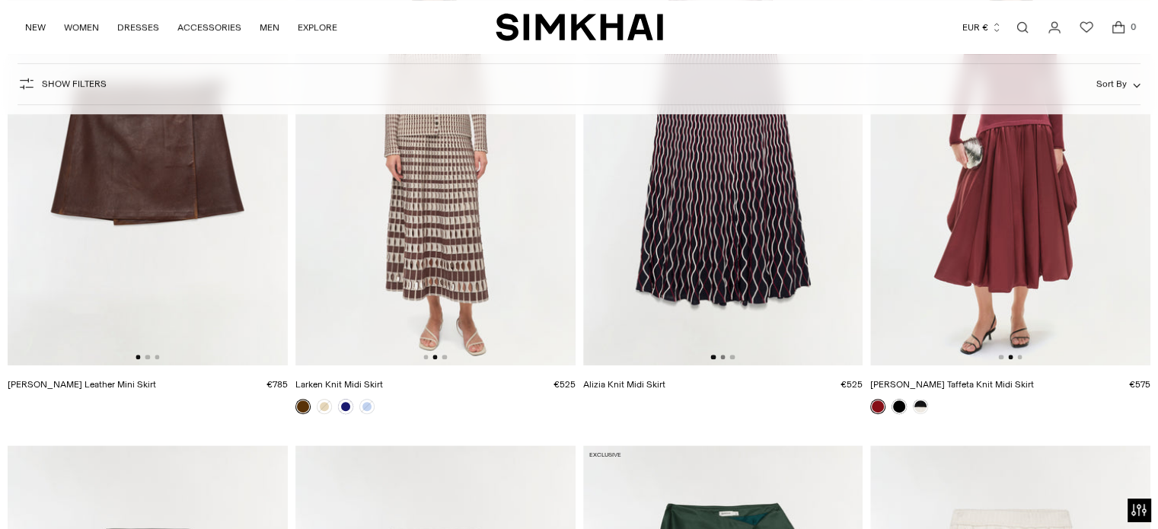
click at [721, 355] on button "Go to slide 2" at bounding box center [722, 357] width 5 height 5
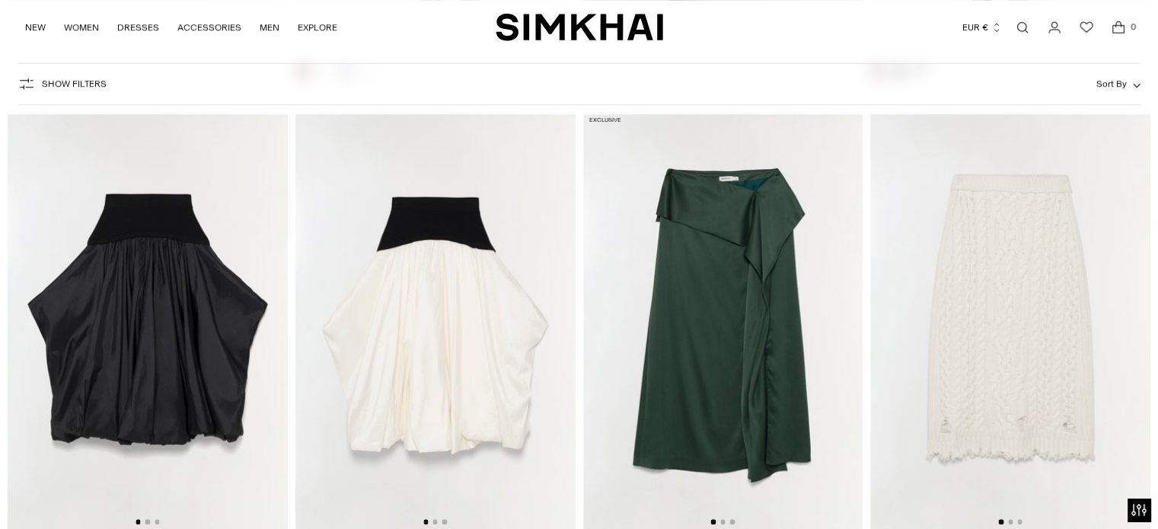
scroll to position [1177, 0]
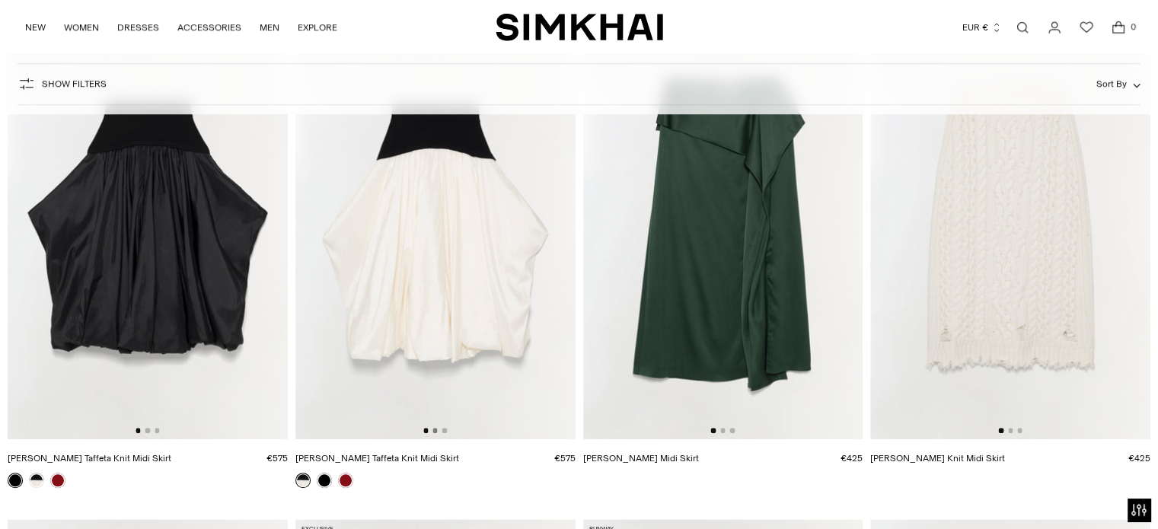
click at [435, 428] on button "Go to slide 2" at bounding box center [434, 430] width 5 height 5
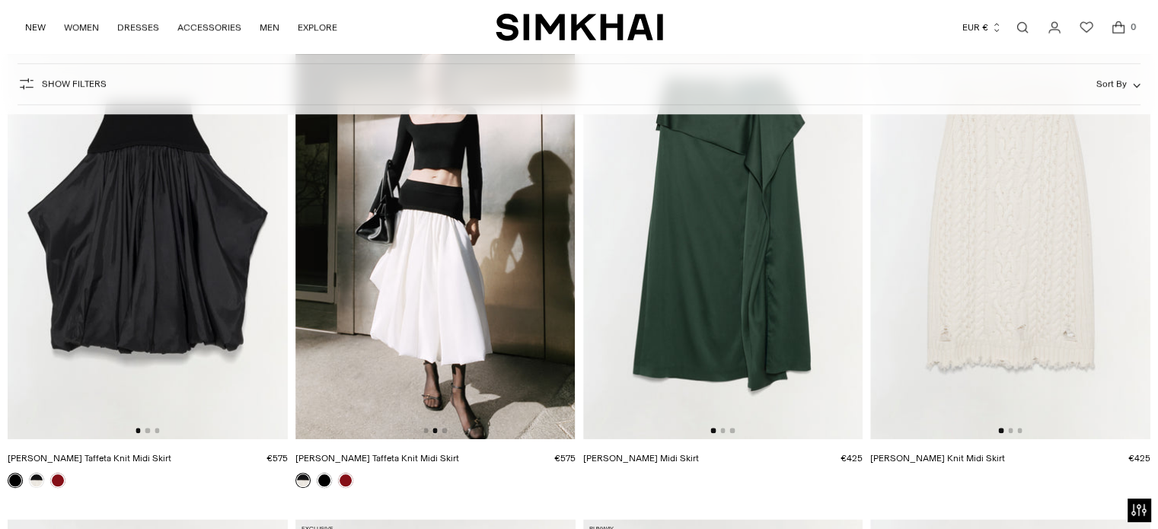
scroll to position [1147, 0]
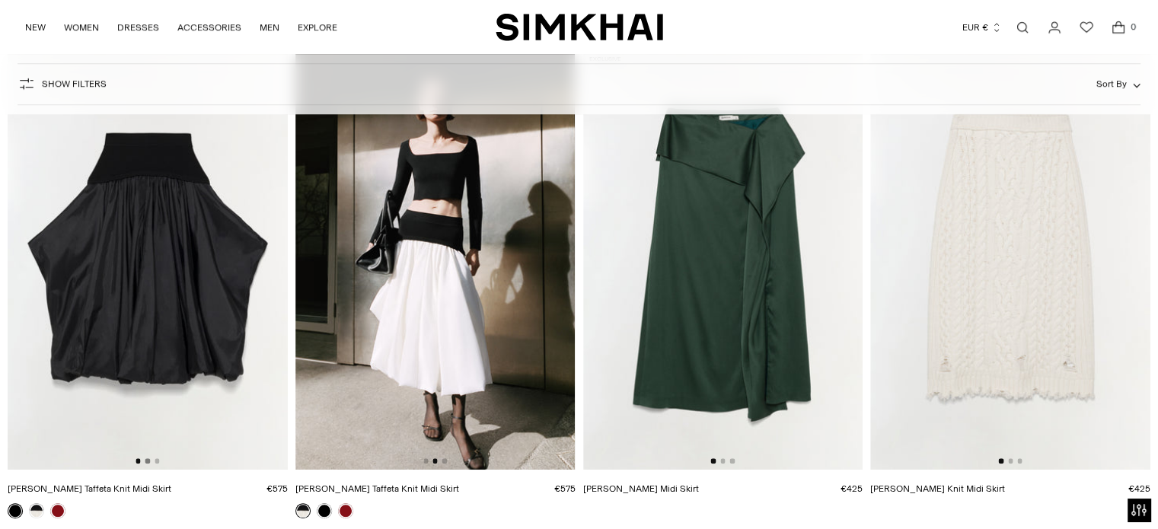
click at [148, 459] on button "Go to slide 2" at bounding box center [147, 460] width 5 height 5
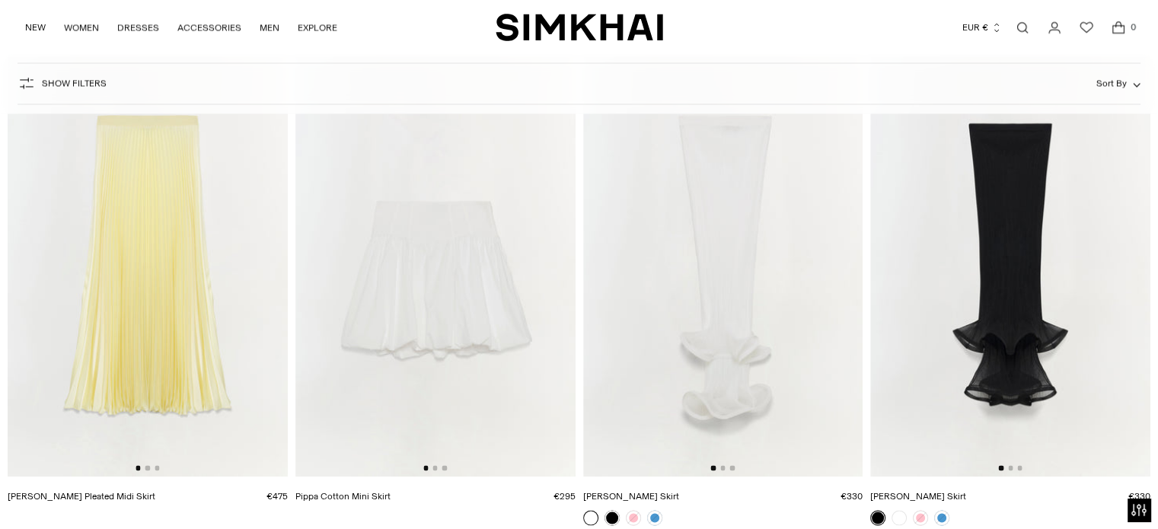
scroll to position [2639, 0]
click at [721, 467] on button "Go to slide 2" at bounding box center [722, 468] width 5 height 5
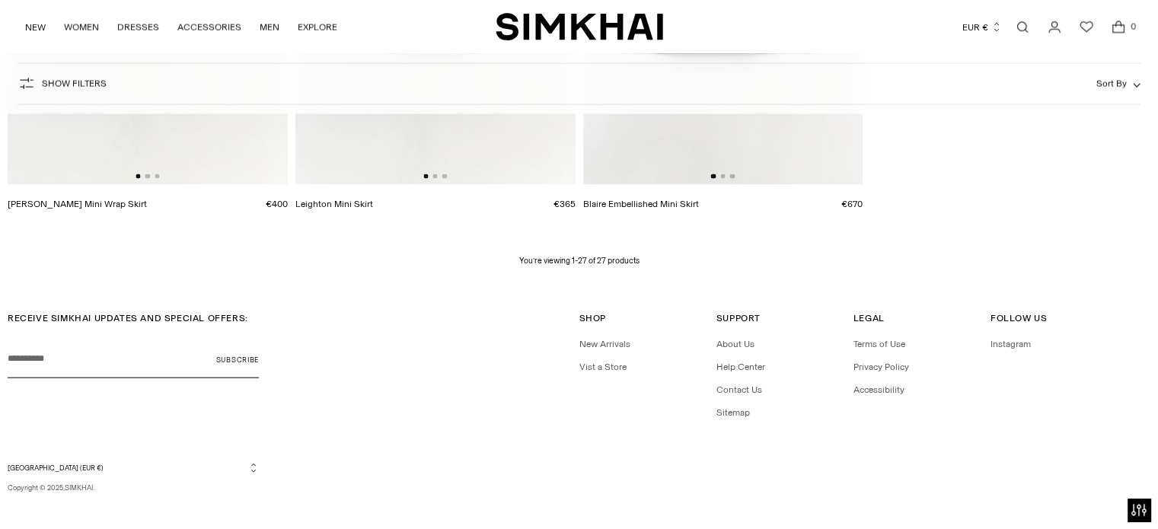
scroll to position [3443, 0]
